Goal: Task Accomplishment & Management: Use online tool/utility

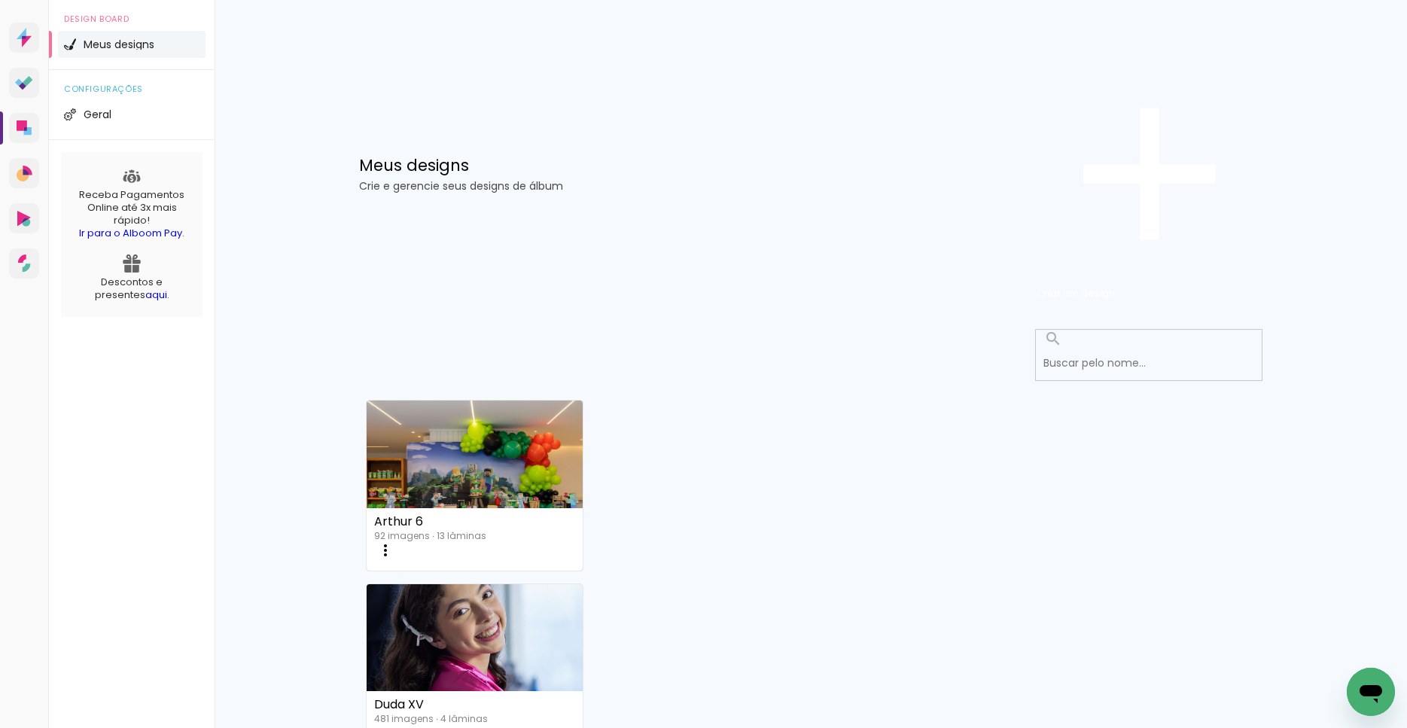
click at [135, 58] on li "Meus designs" at bounding box center [132, 44] width 148 height 27
click at [1115, 286] on span "Criar um design" at bounding box center [1075, 293] width 78 height 14
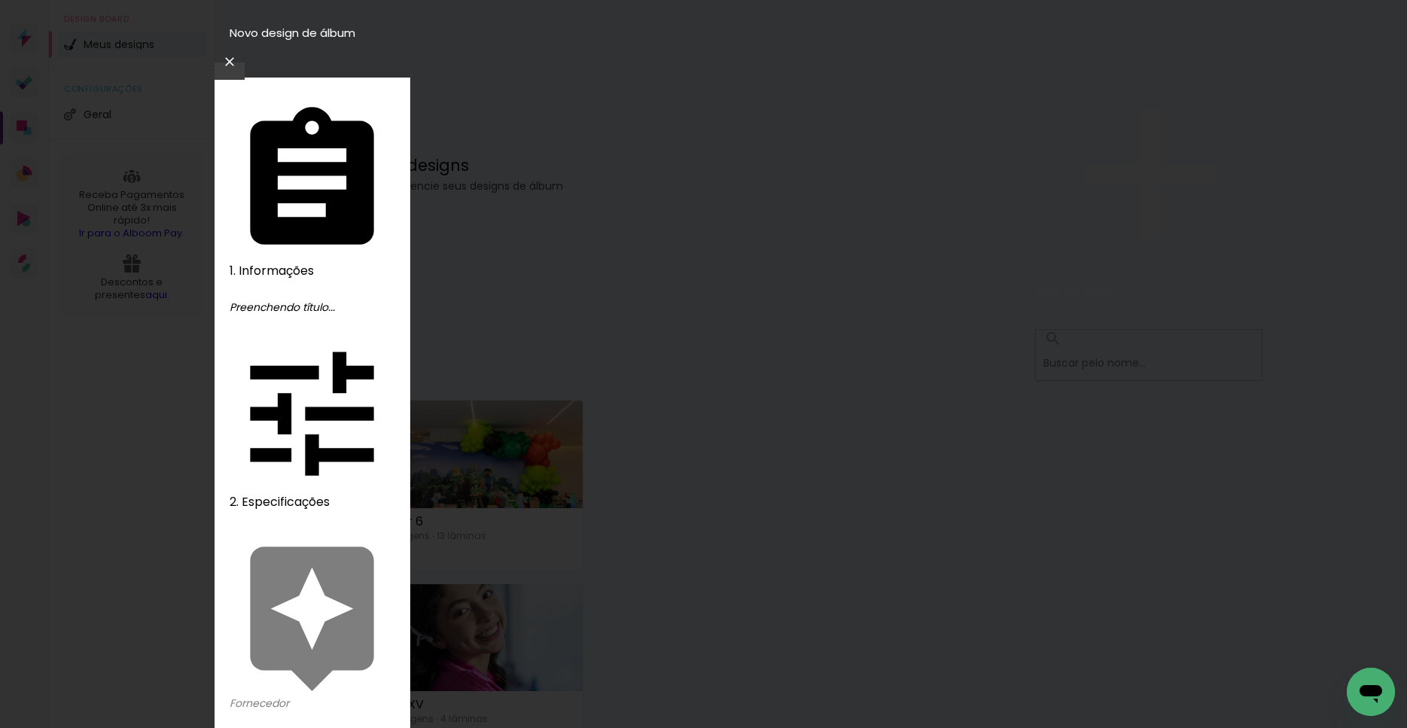
type input "Bodas"
type paper-input "Bodas"
type input "Bodas de ouro"
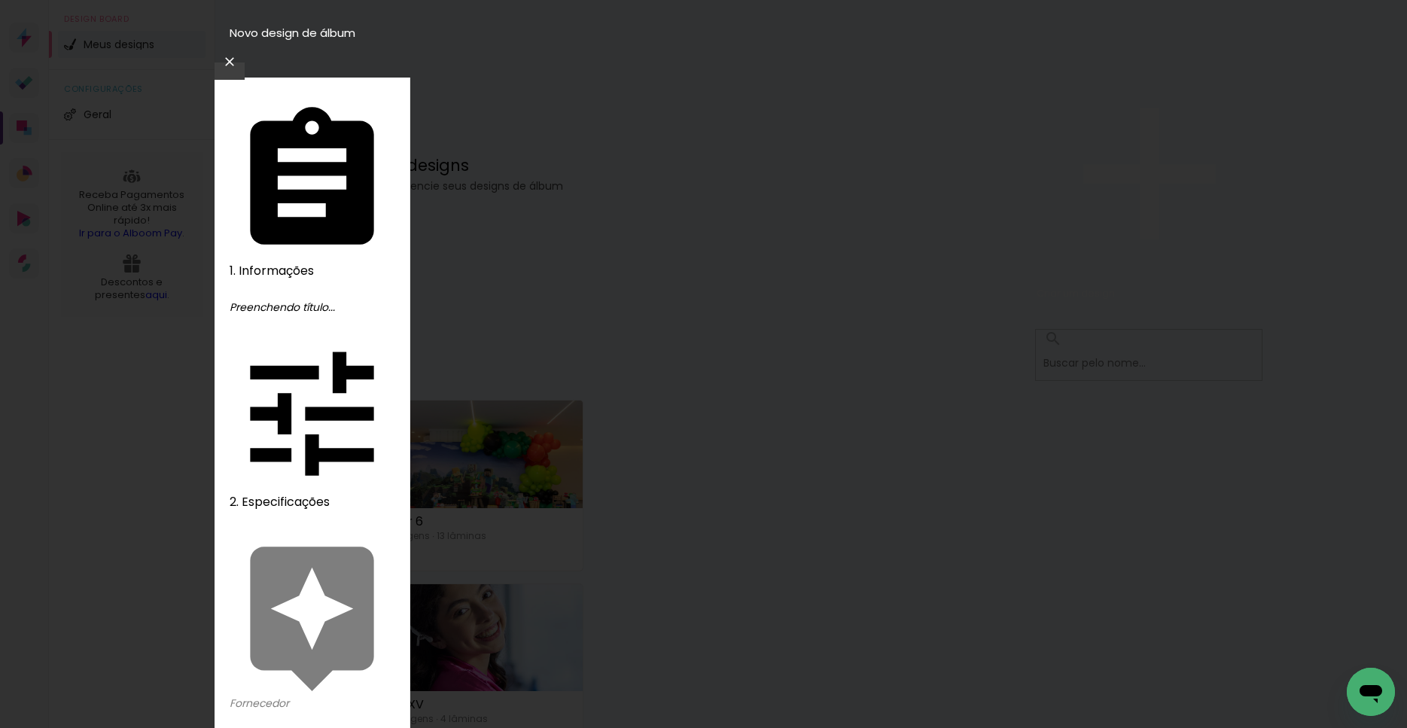
type paper-input "Bodas de ouro"
click at [0, 0] on slot "Avançar" at bounding box center [0, 0] width 0 height 0
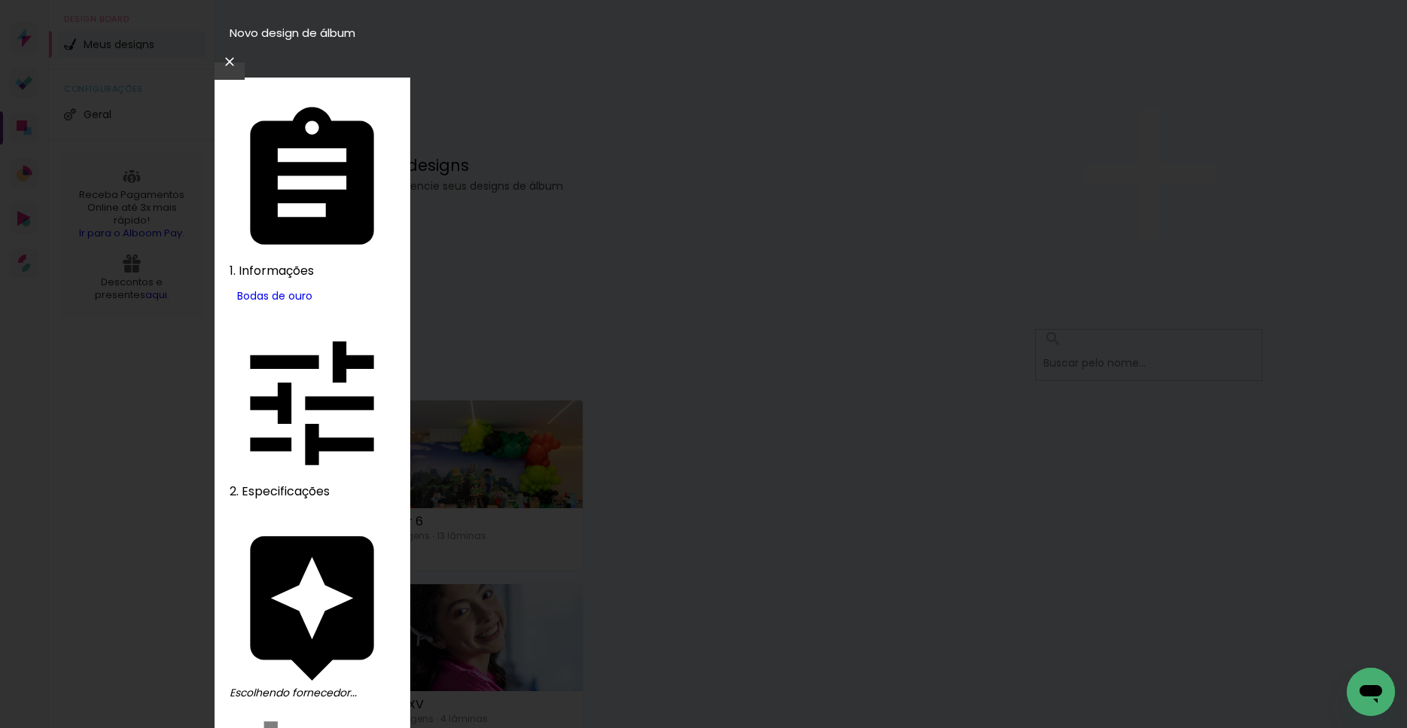
click at [0, 0] on iron-icon at bounding box center [0, 0] width 0 height 0
